Goal: Book appointment/travel/reservation

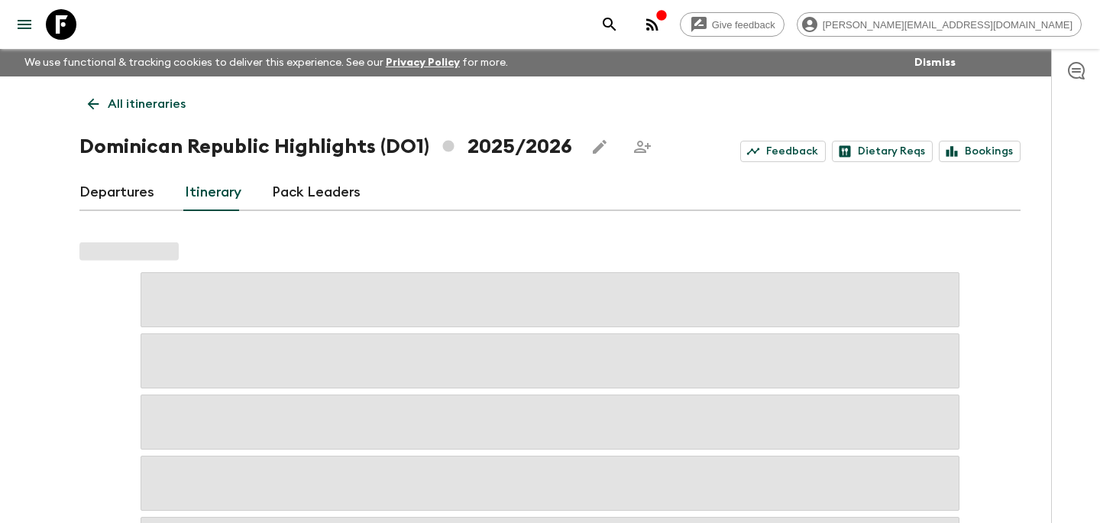
click at [37, 259] on div "Give feedback [PERSON_NAME][EMAIL_ADDRESS][DOMAIN_NAME] We use functional & tra…" at bounding box center [550, 480] width 1100 height 961
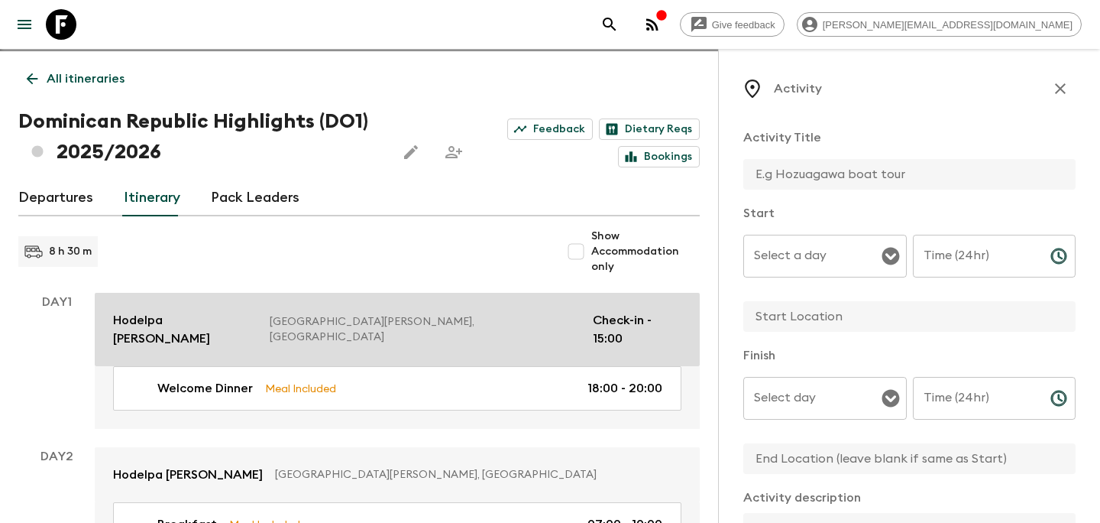
scroll to position [31, 0]
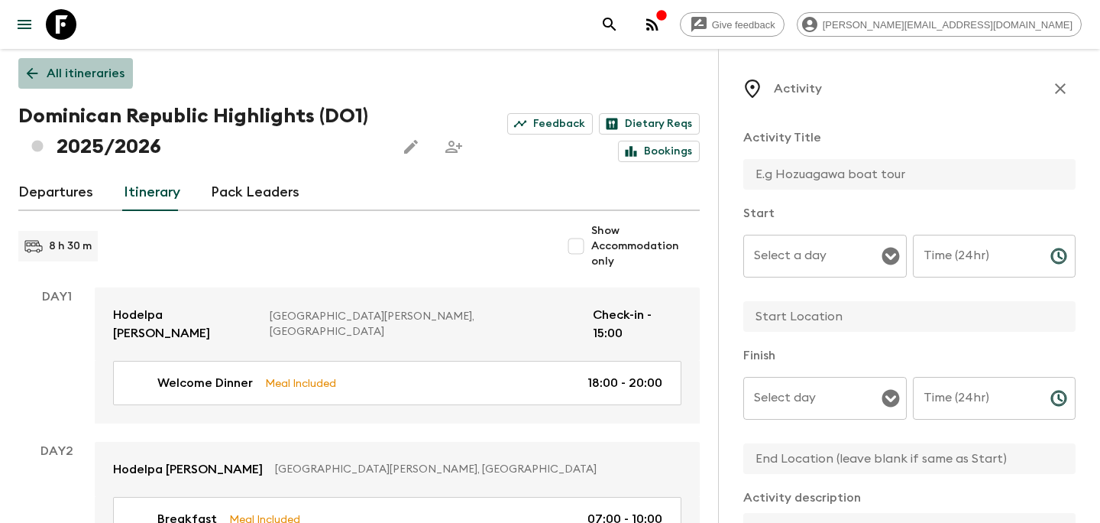
click at [37, 61] on link "All itineraries" at bounding box center [75, 73] width 115 height 31
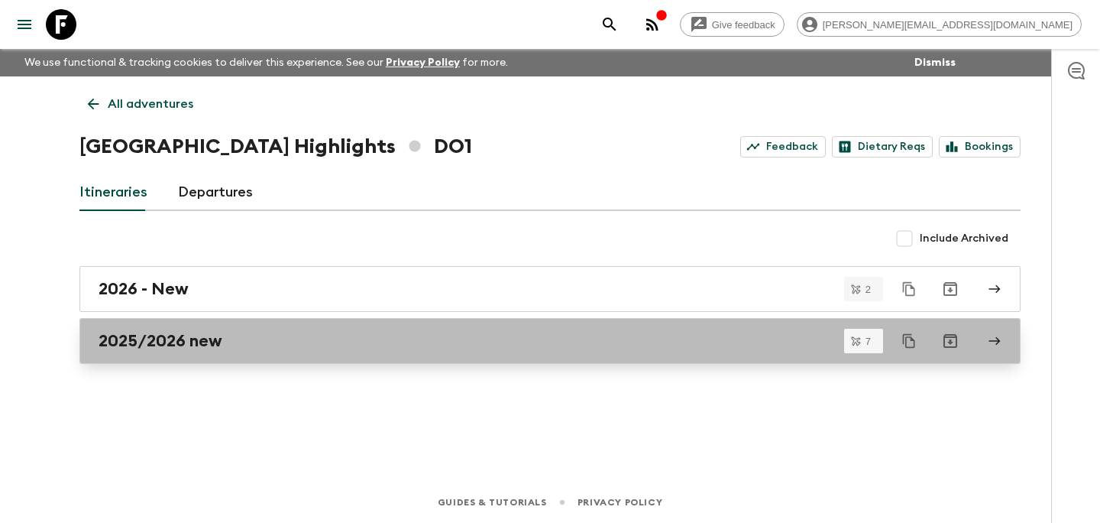
click at [343, 341] on div "2025/2026 new" at bounding box center [536, 341] width 874 height 20
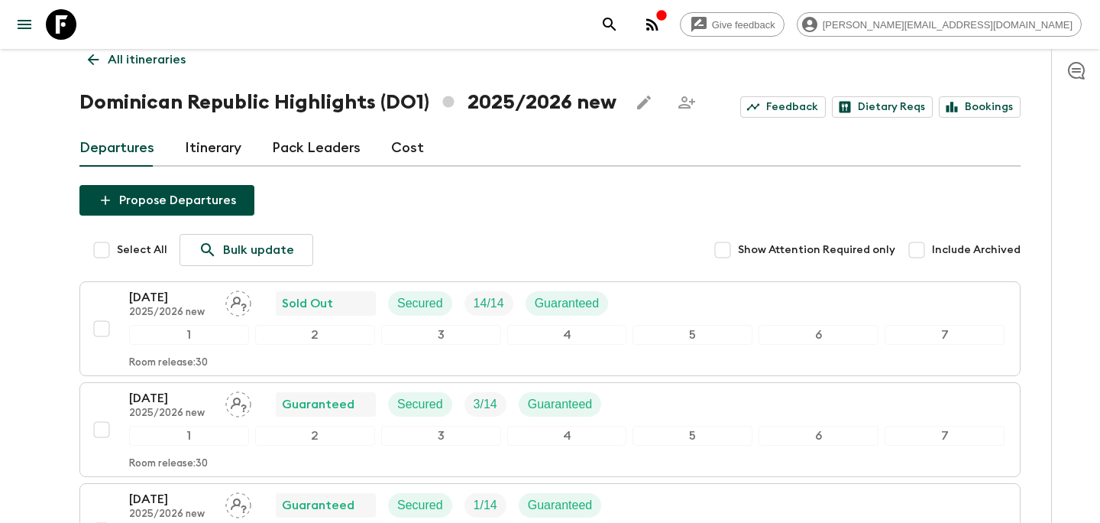
scroll to position [48, 0]
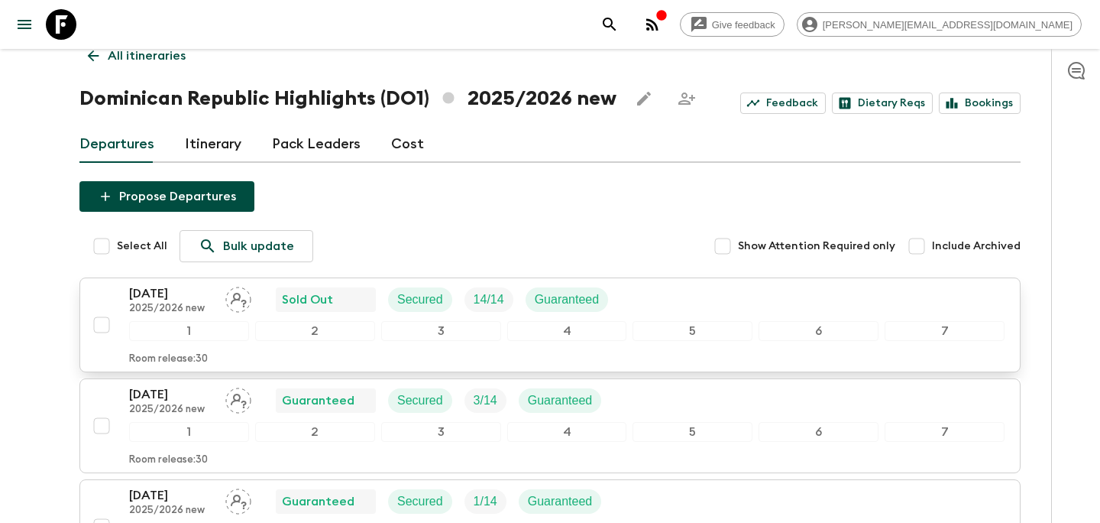
click at [630, 291] on div "[DATE] 2025/2026 new Sold Out Secured 14 / 14 Guaranteed" at bounding box center [567, 299] width 876 height 31
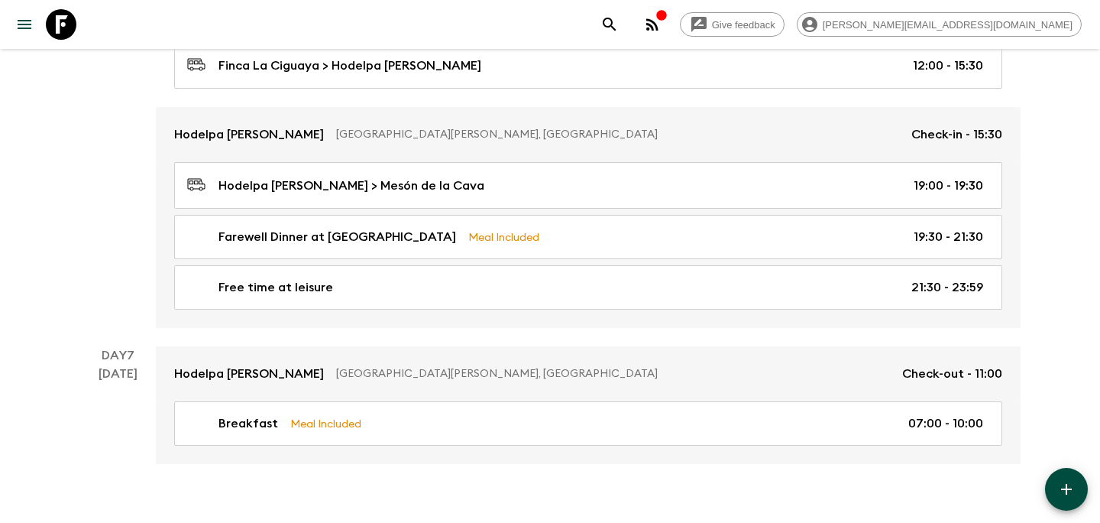
scroll to position [2086, 0]
